Goal: Use online tool/utility: Utilize a website feature to perform a specific function

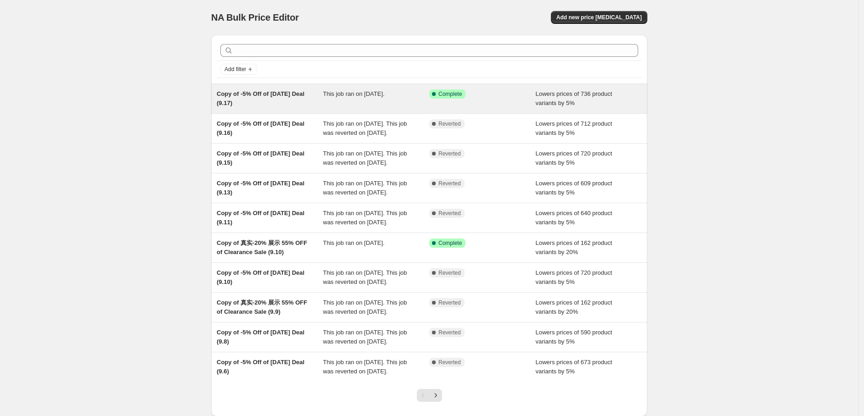
click at [374, 102] on div "This job ran on [DATE]." at bounding box center [376, 98] width 106 height 18
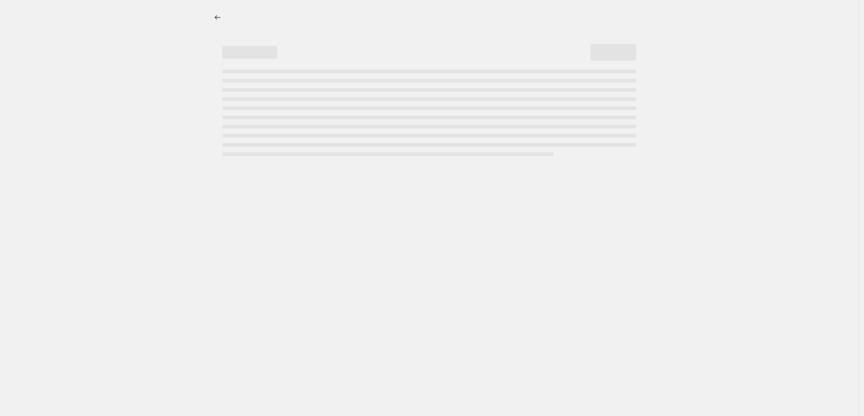
select select "percentage"
select select "pp"
select select "collection"
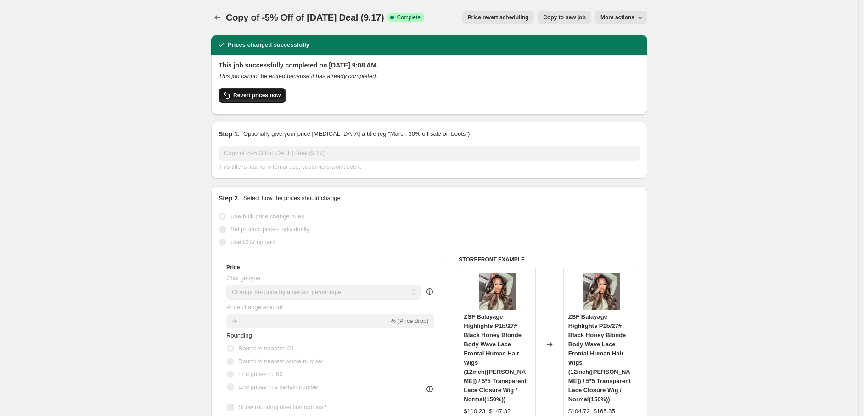
click at [258, 98] on span "Revert prices now" at bounding box center [256, 95] width 47 height 7
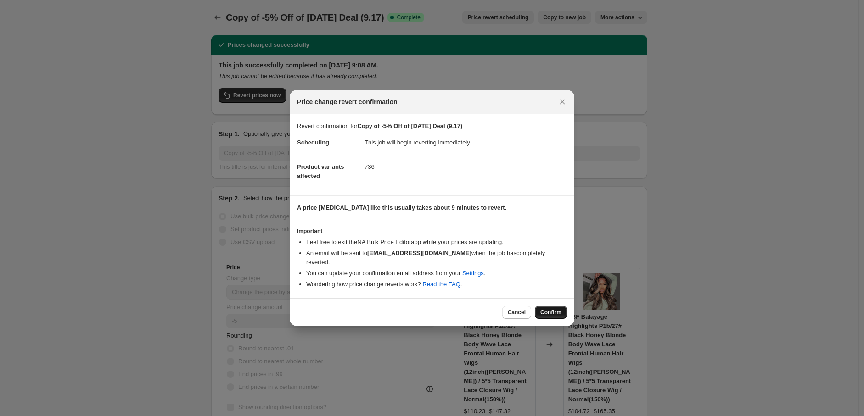
click at [544, 309] on span "Confirm" at bounding box center [550, 312] width 21 height 7
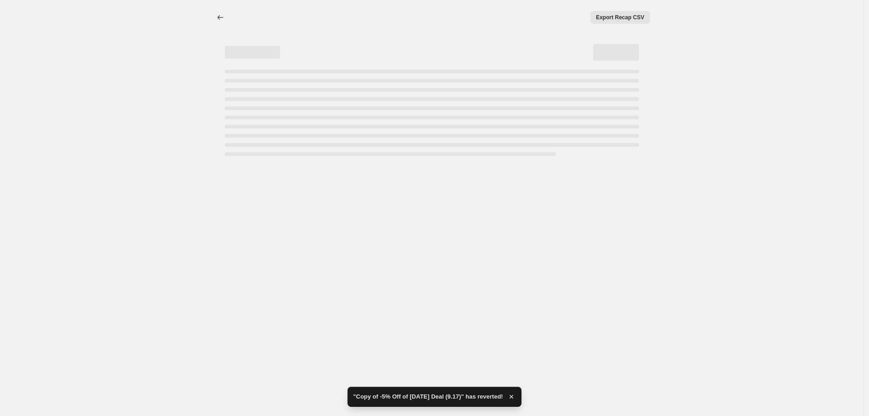
select select "percentage"
select select "pp"
select select "collection"
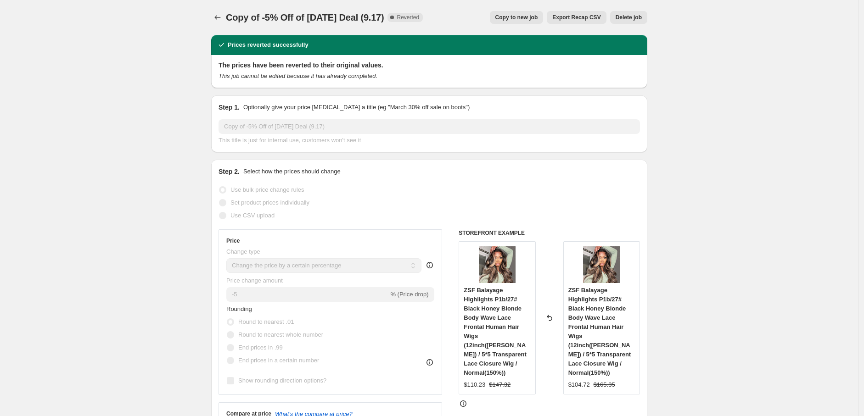
click at [521, 17] on span "Copy to new job" at bounding box center [516, 17] width 43 height 7
select select "percentage"
select select "pp"
select select "collection"
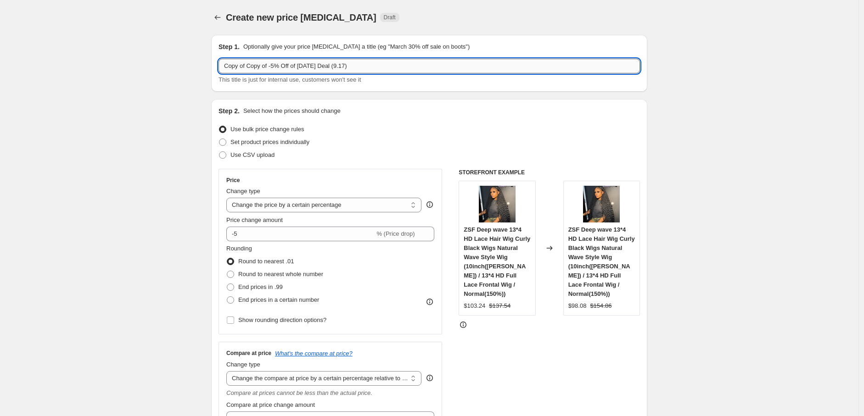
drag, startPoint x: 248, startPoint y: 69, endPoint x: 226, endPoint y: 67, distance: 22.6
click at [226, 67] on input "Copy of Copy of -5% Off of Today Deal (9.17)" at bounding box center [428, 66] width 421 height 15
click at [320, 67] on input "Copy of -5% Off of Today Deal (9.17)" at bounding box center [428, 66] width 421 height 15
type input "Copy of -5% Off of Today Deal (9.18)"
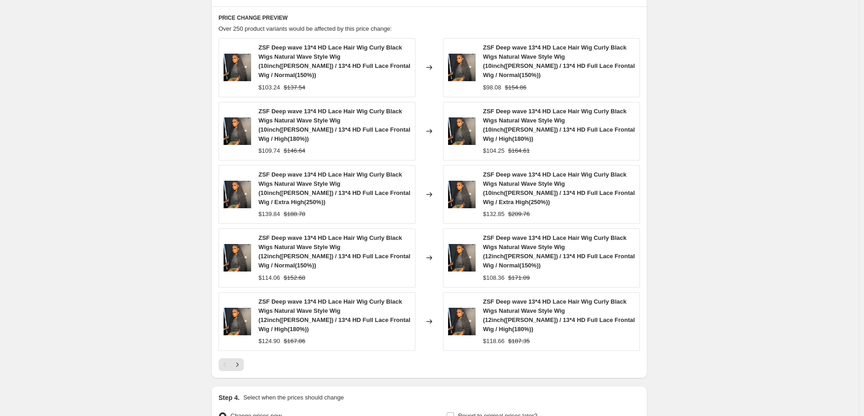
scroll to position [792, 0]
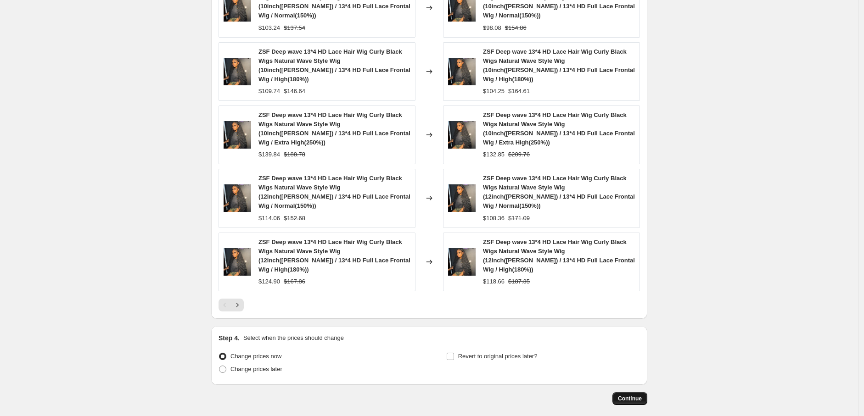
click at [628, 395] on span "Continue" at bounding box center [630, 398] width 24 height 7
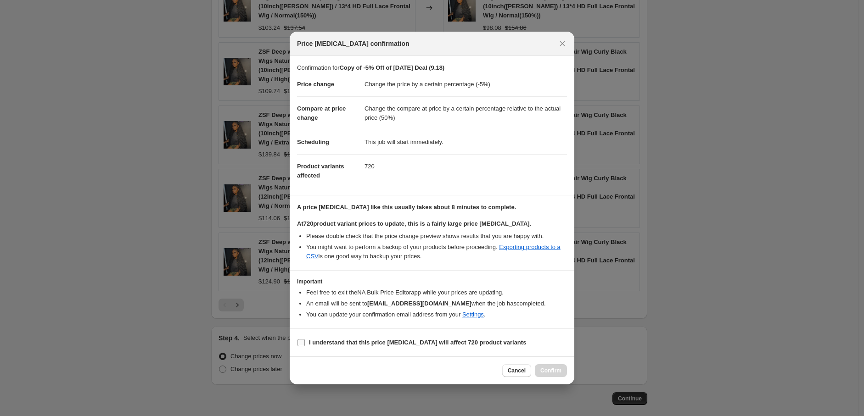
click at [302, 342] on input "I understand that this price change job will affect 720 product variants" at bounding box center [300, 342] width 7 height 7
checkbox input "true"
click at [553, 369] on span "Confirm" at bounding box center [550, 370] width 21 height 7
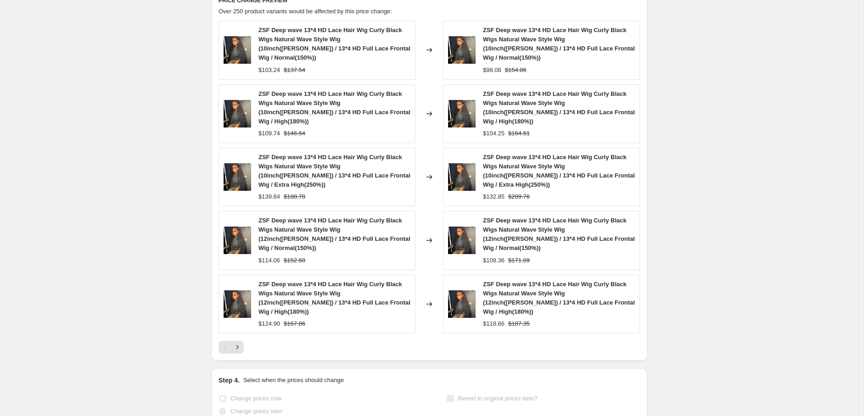
scroll to position [816, 0]
select select "percentage"
select select "pp"
select select "collection"
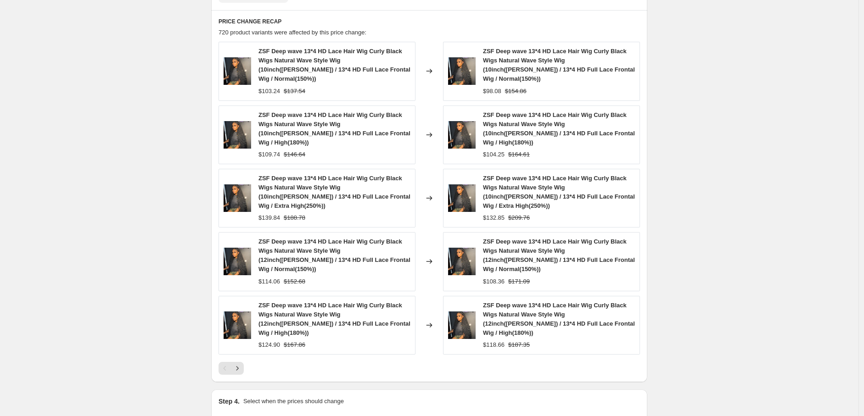
scroll to position [0, 0]
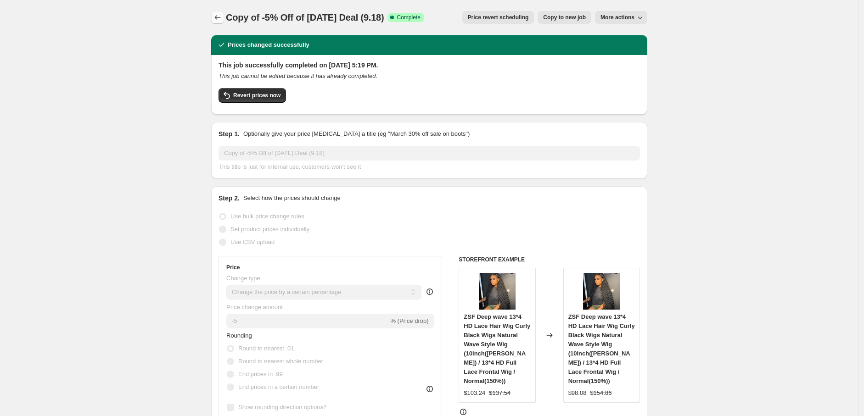
click at [218, 14] on icon "Price change jobs" at bounding box center [217, 17] width 9 height 9
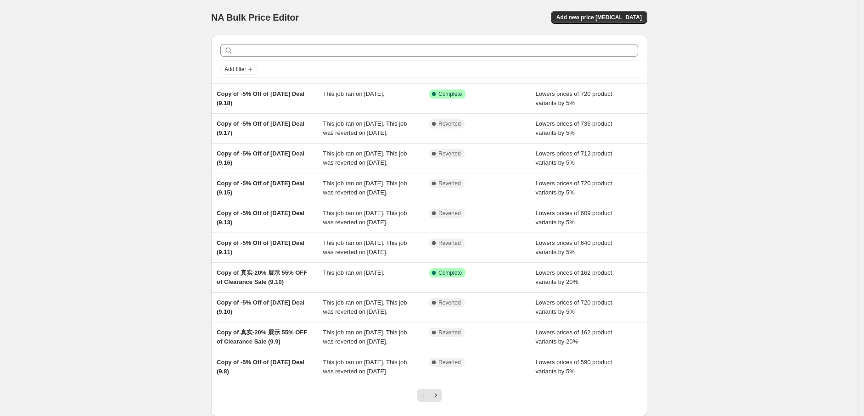
click at [174, 149] on div "NA Bulk Price Editor. This page is ready NA Bulk Price Editor Add new price cha…" at bounding box center [429, 236] width 858 height 473
